Goal: Information Seeking & Learning: Learn about a topic

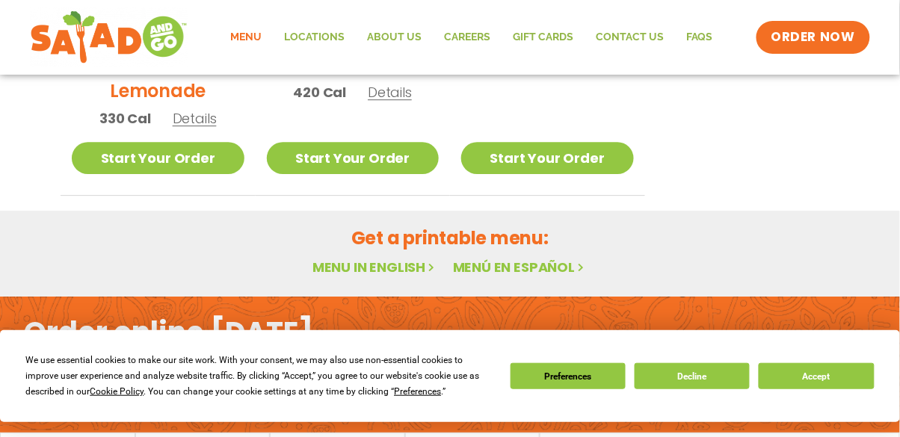
scroll to position [972, 0]
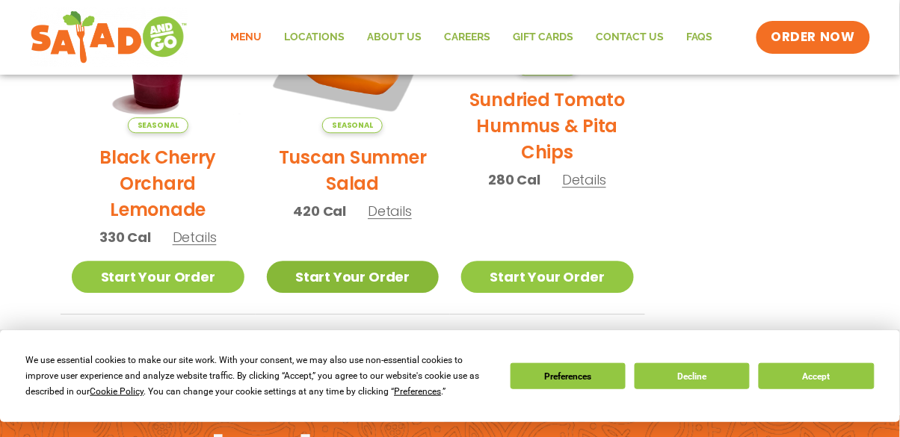
click at [377, 280] on link "Start Your Order" at bounding box center [353, 277] width 173 height 32
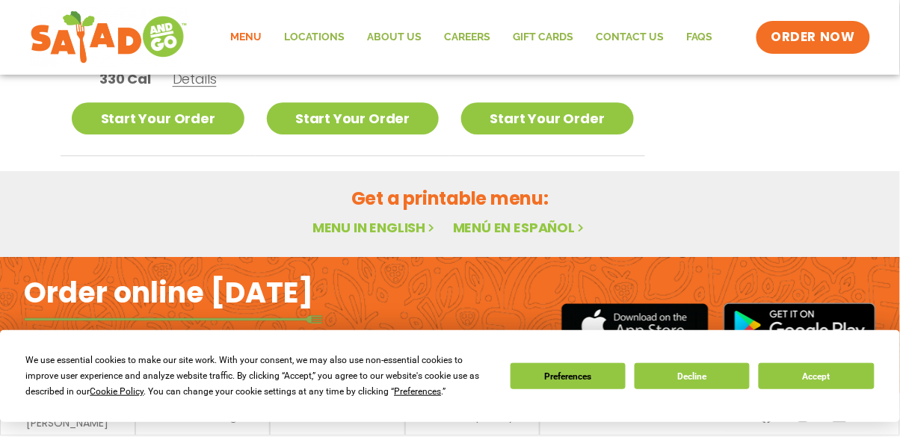
scroll to position [1038, 0]
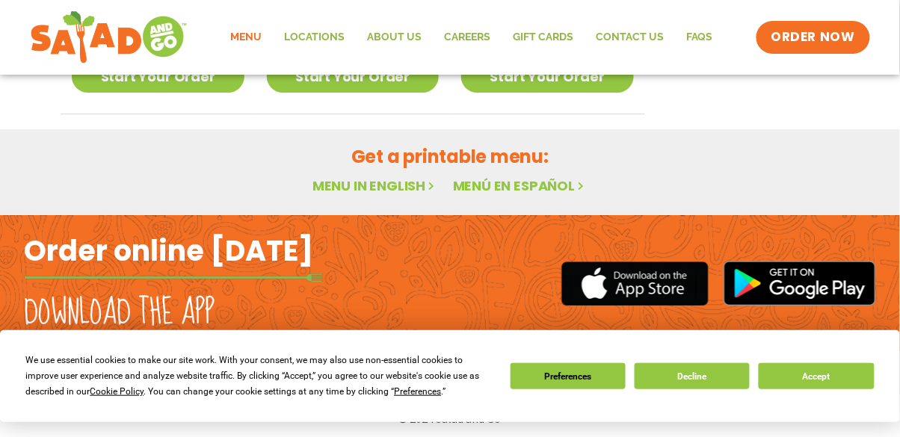
click at [392, 191] on link "Menu in English" at bounding box center [375, 185] width 126 height 19
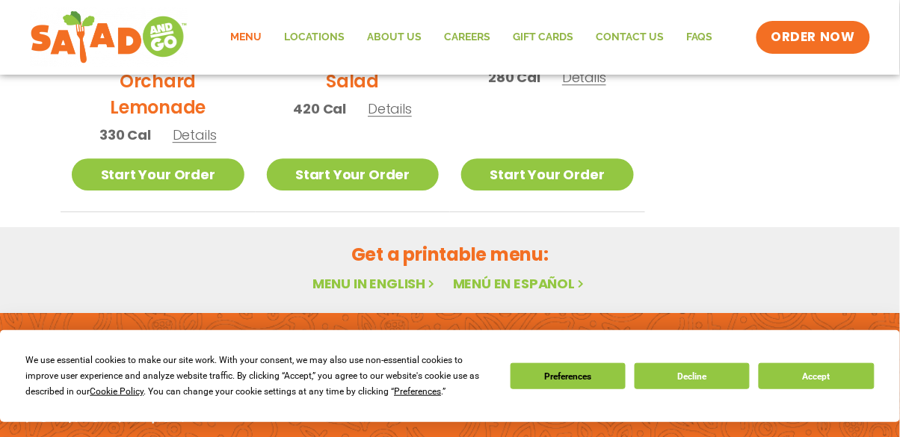
scroll to position [1044, 0]
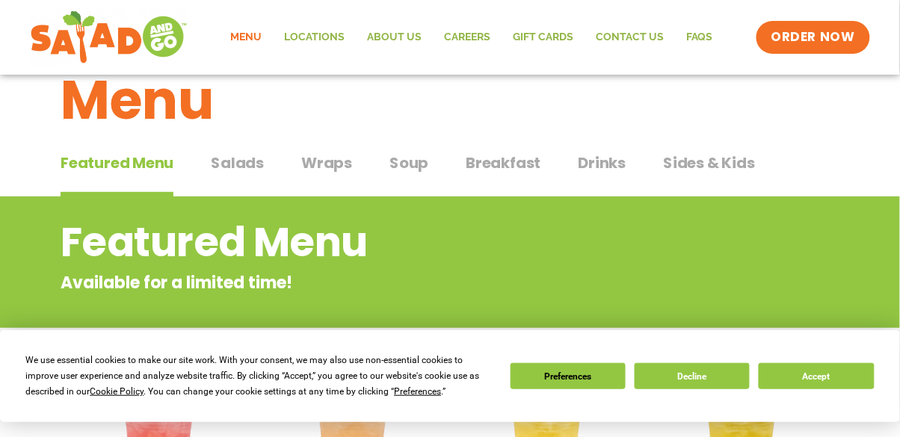
scroll to position [43, 0]
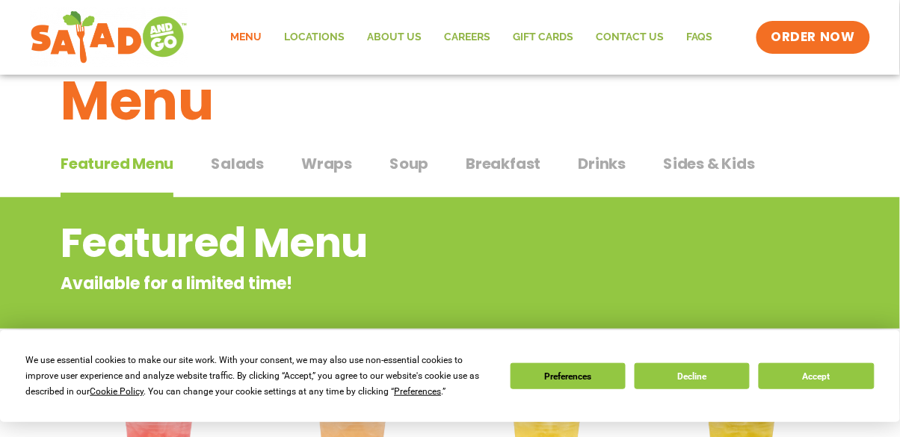
click at [401, 167] on span "Soup" at bounding box center [408, 163] width 39 height 22
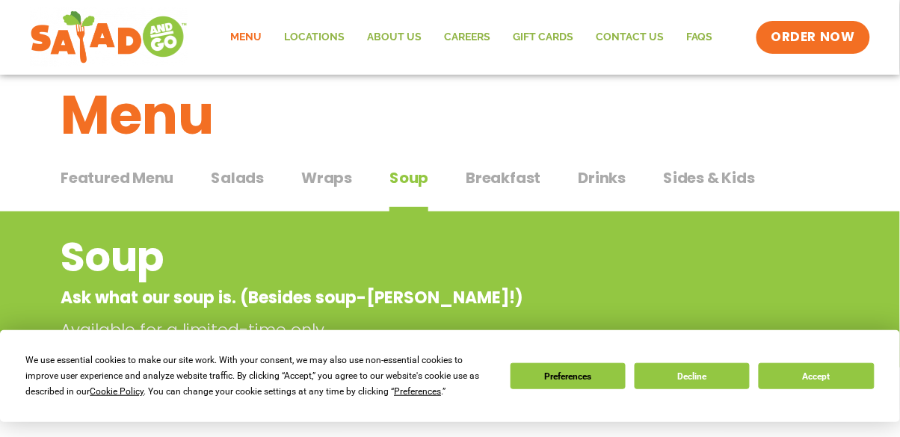
scroll to position [25, 0]
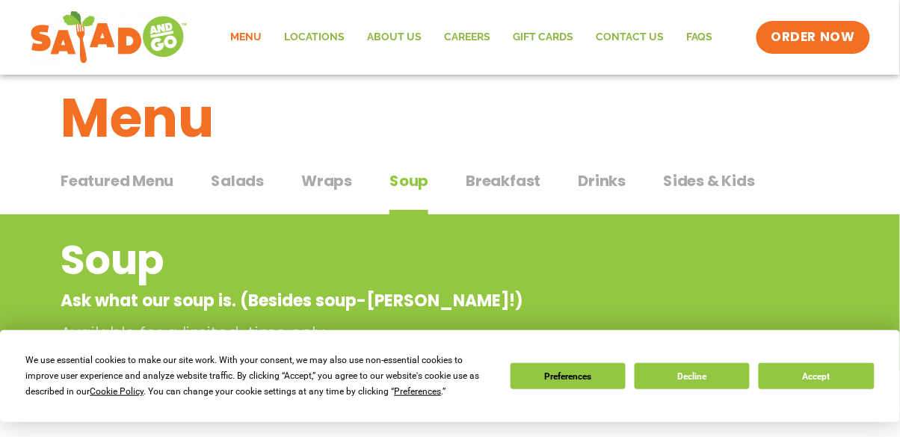
click at [497, 181] on span "Breakfast" at bounding box center [503, 181] width 75 height 22
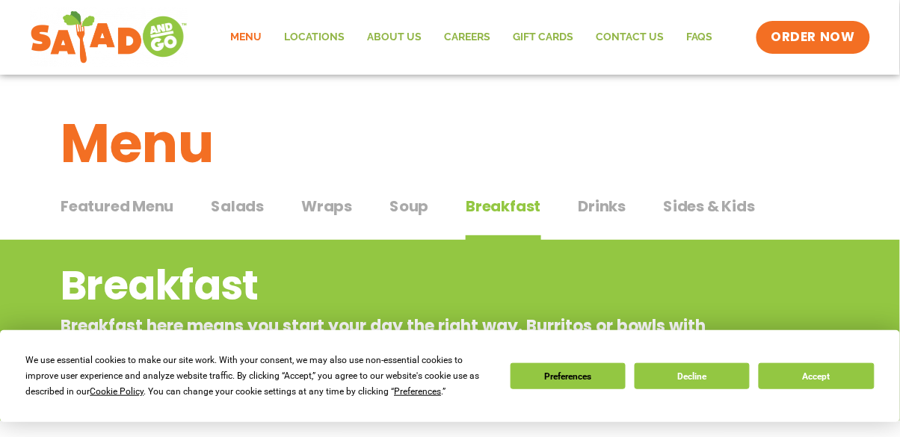
click at [602, 205] on span "Drinks" at bounding box center [603, 206] width 48 height 22
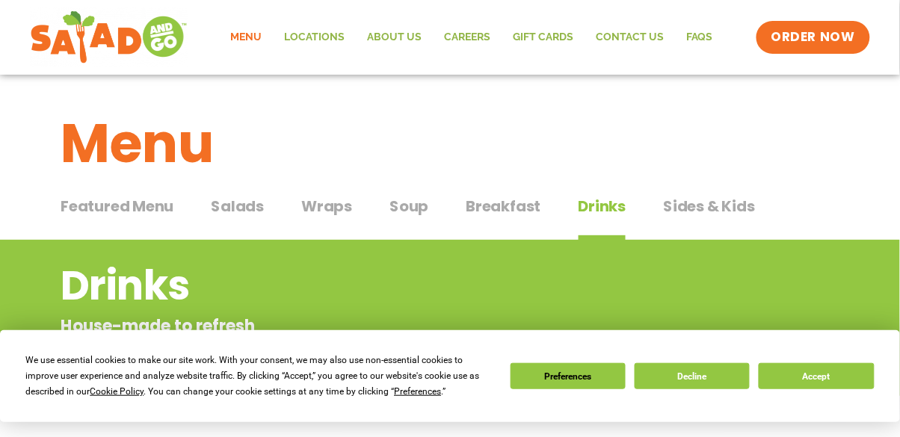
click at [24, 128] on div "Menu" at bounding box center [450, 132] width 900 height 115
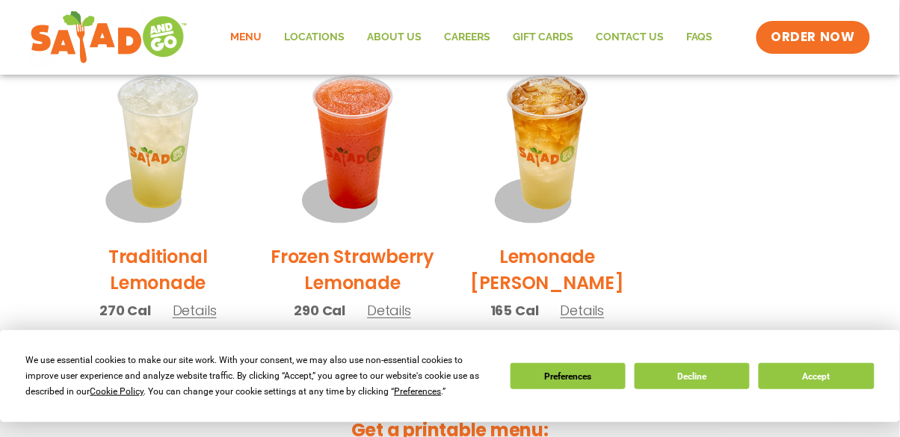
scroll to position [1144, 0]
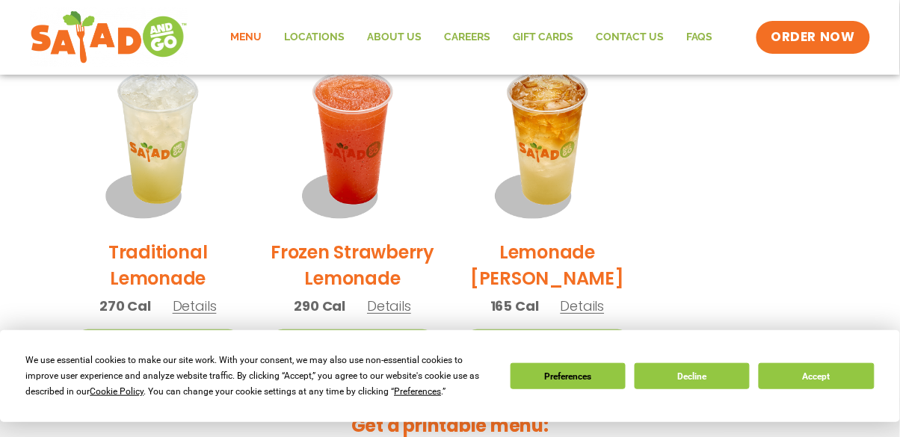
click at [389, 262] on h2 "Frozen Strawberry Lemonade" at bounding box center [353, 265] width 173 height 52
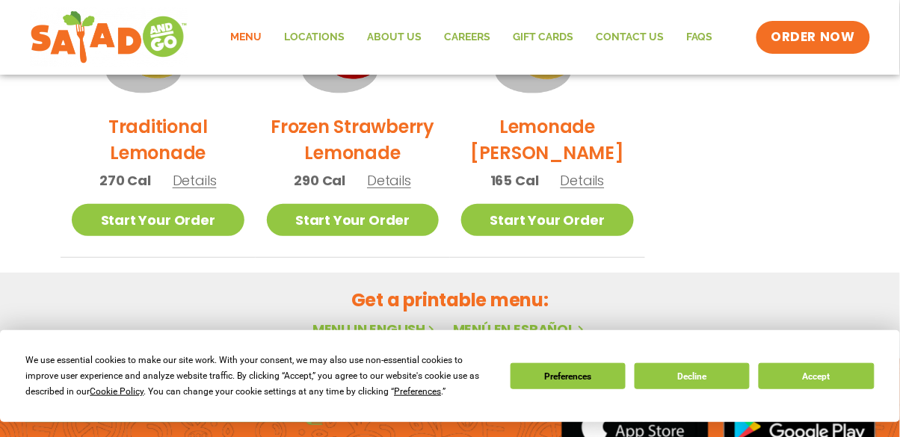
scroll to position [1271, 0]
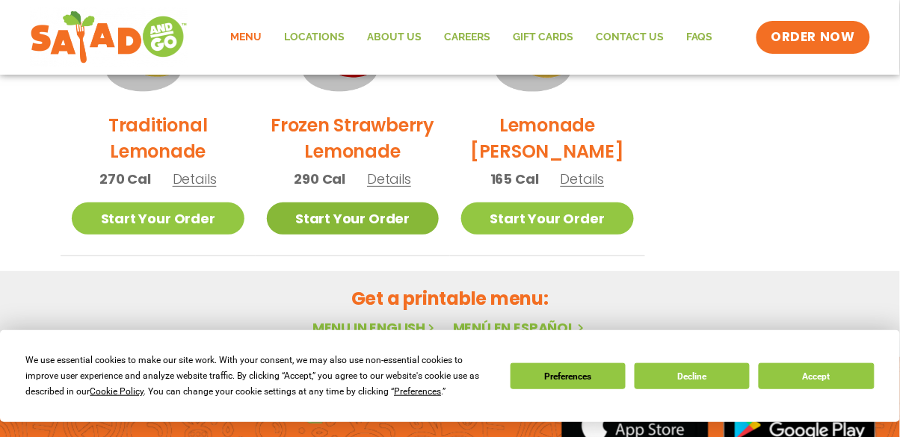
click at [397, 231] on link "Start Your Order" at bounding box center [353, 219] width 173 height 32
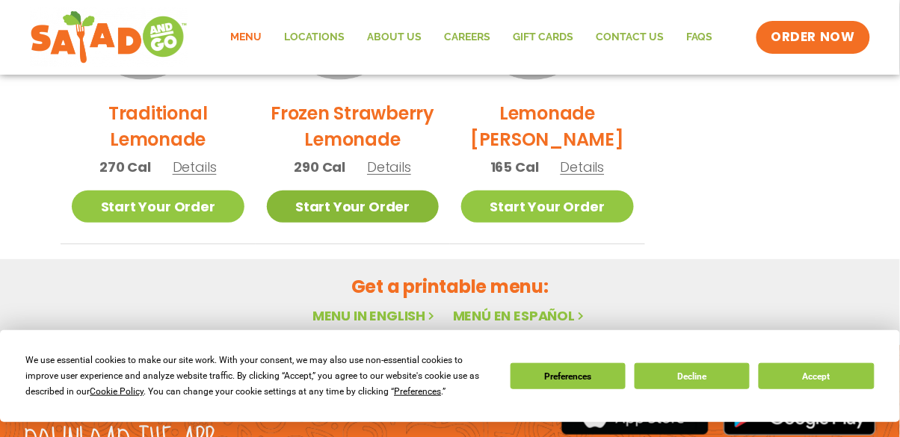
scroll to position [1313, 0]
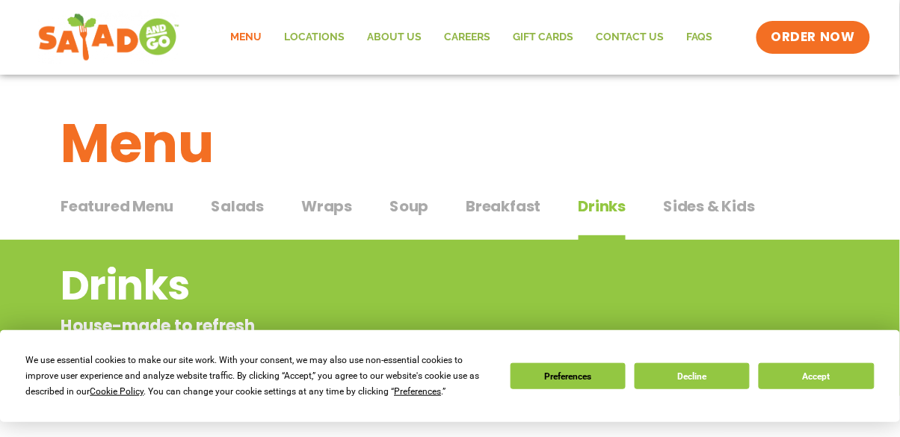
click at [38, 32] on img at bounding box center [108, 37] width 141 height 54
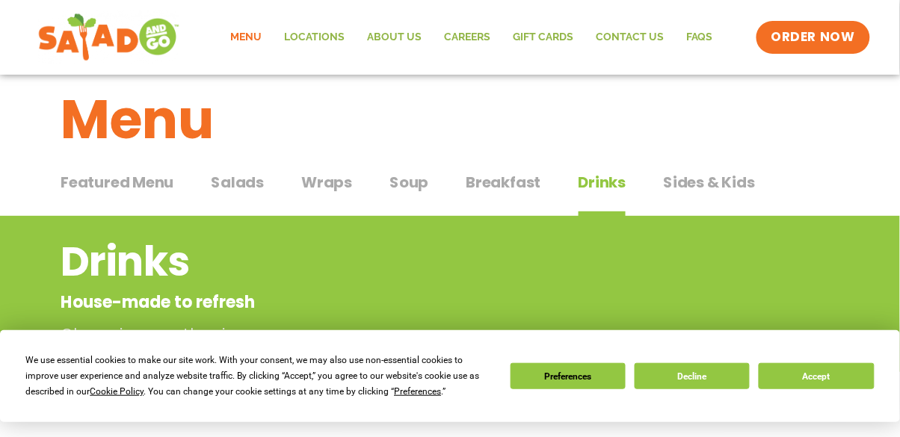
scroll to position [25, 0]
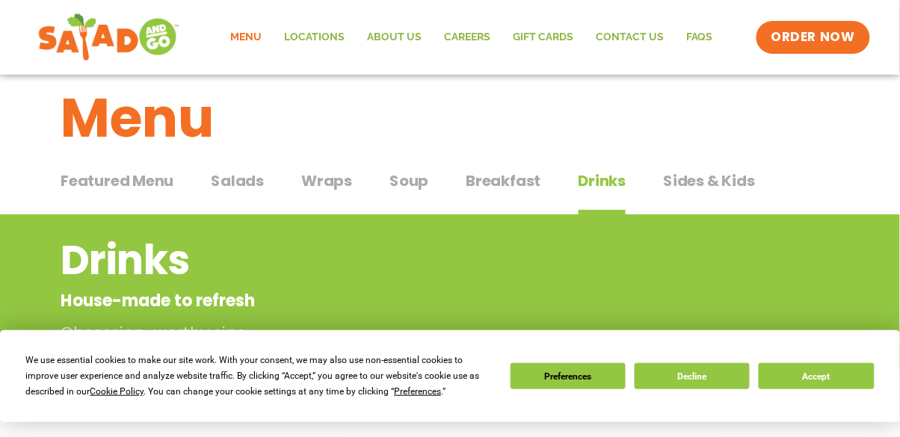
scroll to position [43, 0]
